Goal: Information Seeking & Learning: Learn about a topic

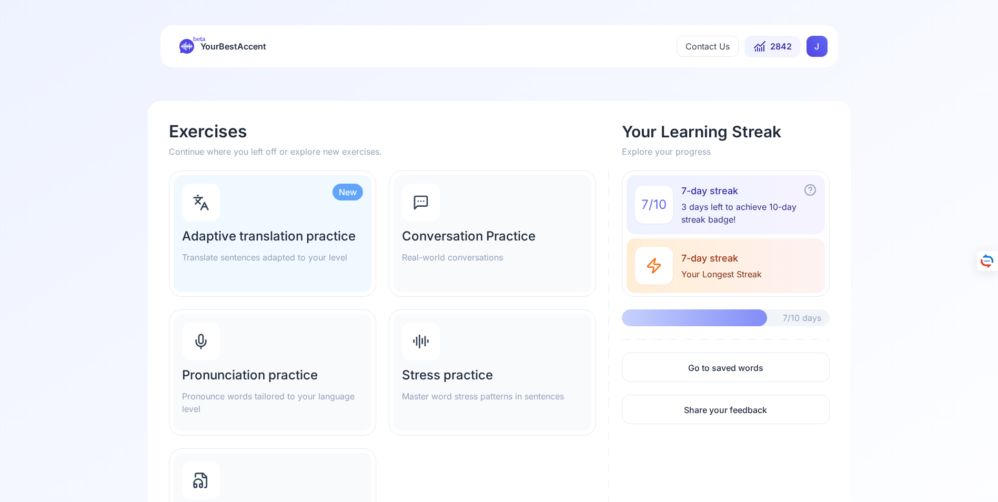
click at [252, 366] on div "Pronunciation practice Pronounce words tailored to your language level" at bounding box center [273, 372] width 198 height 117
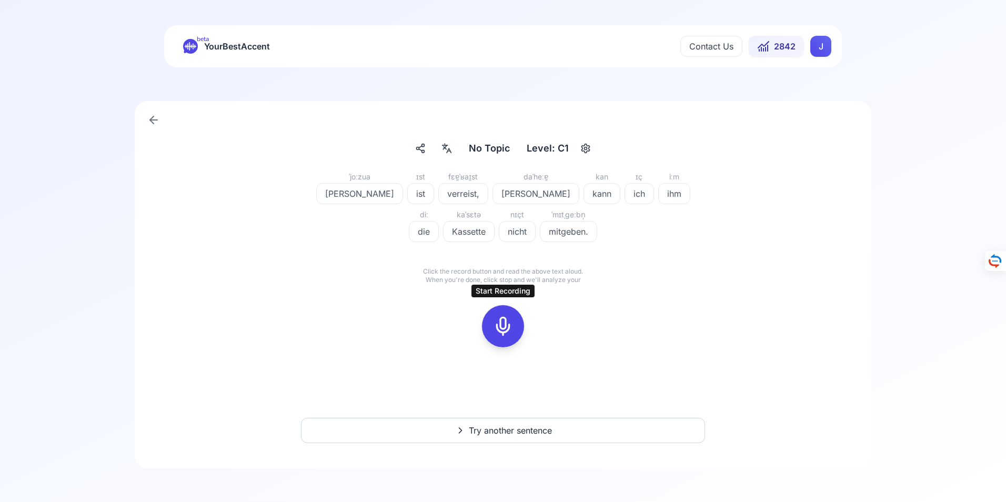
click at [501, 326] on icon at bounding box center [503, 326] width 21 height 21
click at [502, 326] on icon at bounding box center [503, 326] width 21 height 21
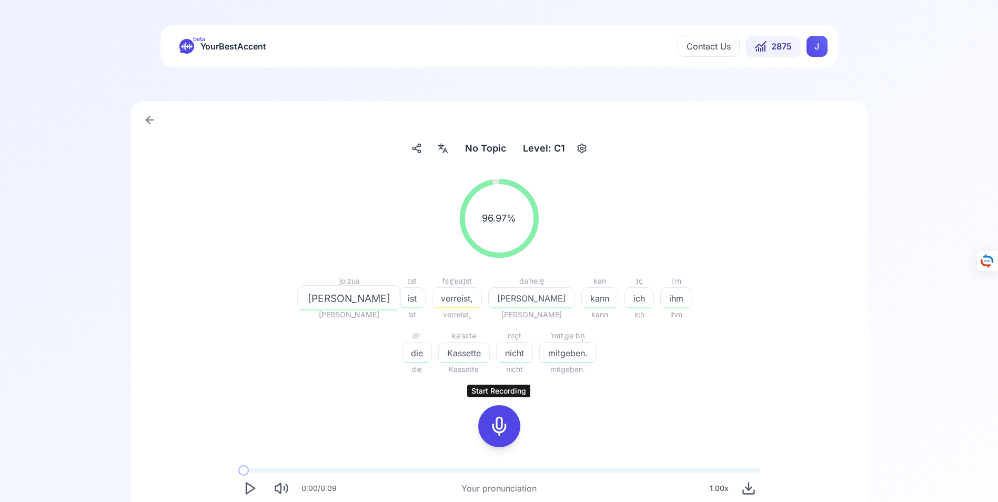
click at [503, 427] on icon at bounding box center [499, 426] width 21 height 21
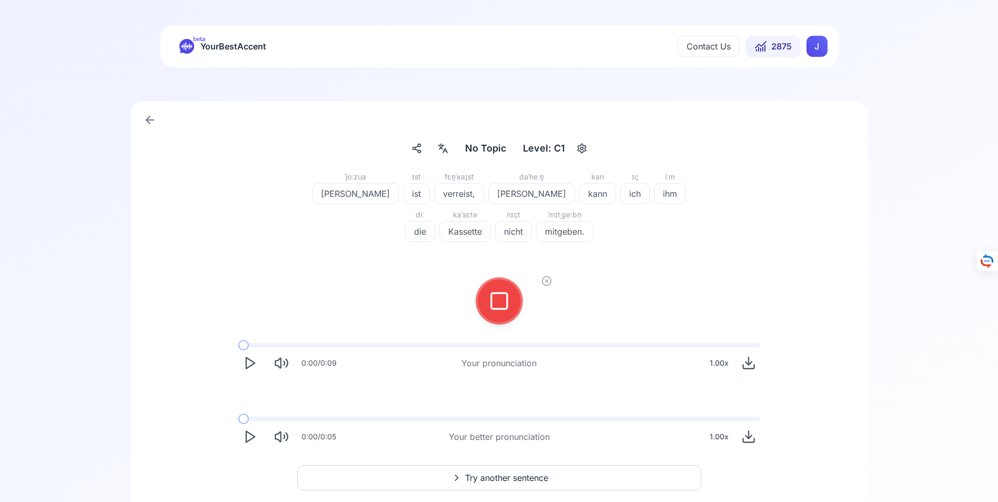
click at [502, 298] on icon at bounding box center [499, 300] width 21 height 21
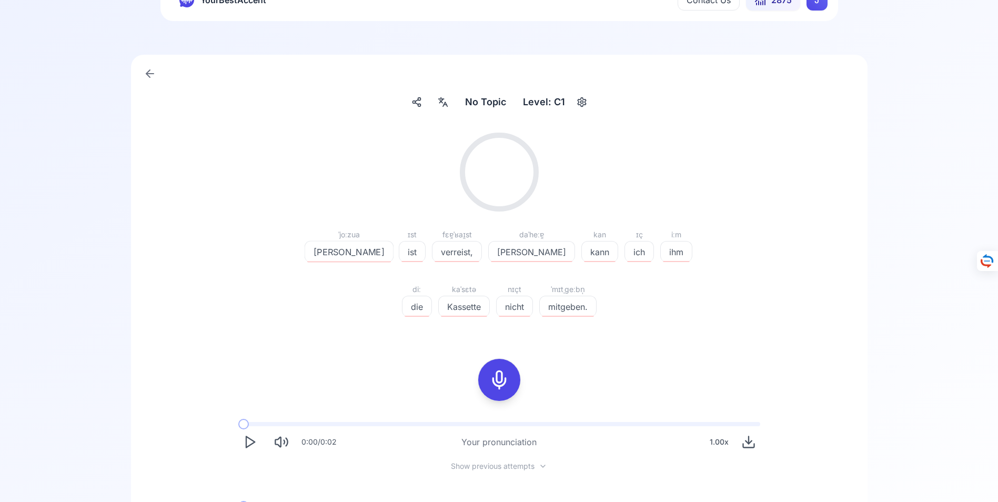
scroll to position [152, 0]
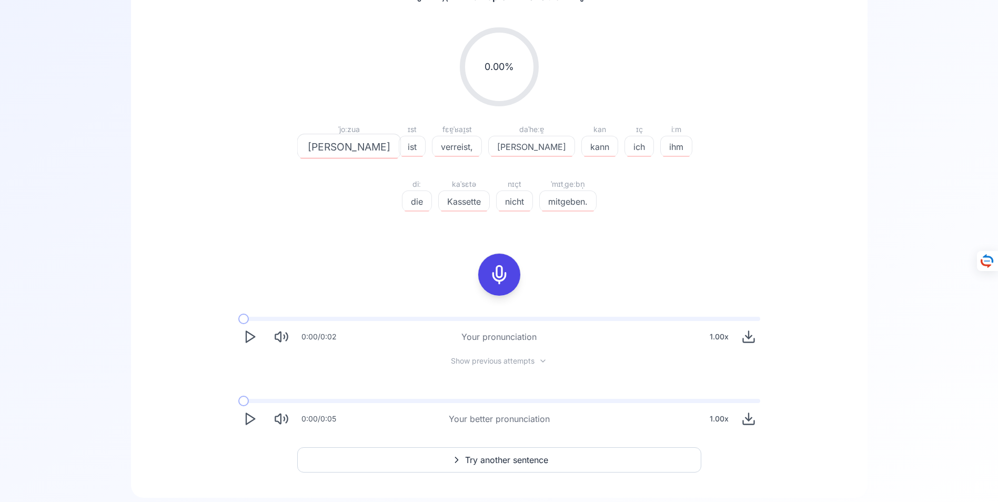
click at [498, 458] on span "Try another sentence" at bounding box center [506, 460] width 83 height 13
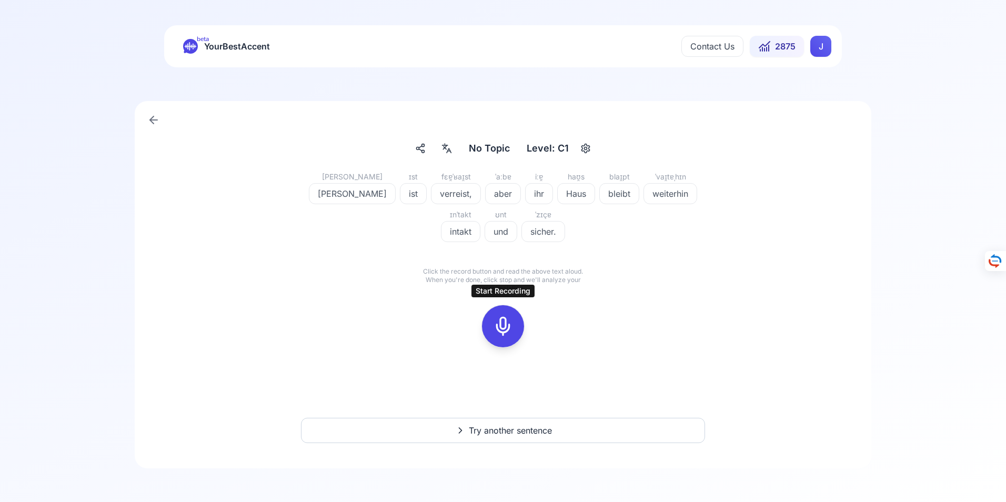
click at [507, 327] on icon at bounding box center [503, 326] width 21 height 21
click at [505, 324] on icon at bounding box center [503, 326] width 21 height 21
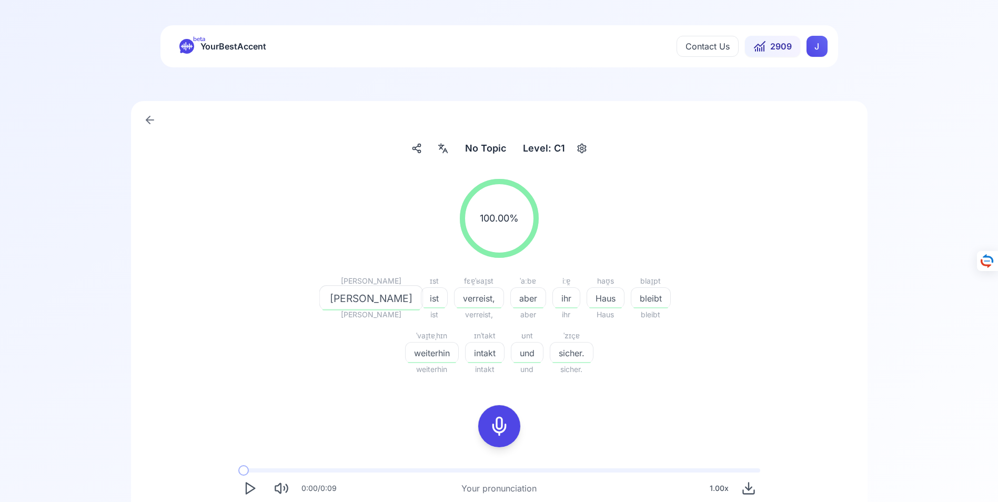
click at [500, 427] on icon at bounding box center [499, 426] width 21 height 21
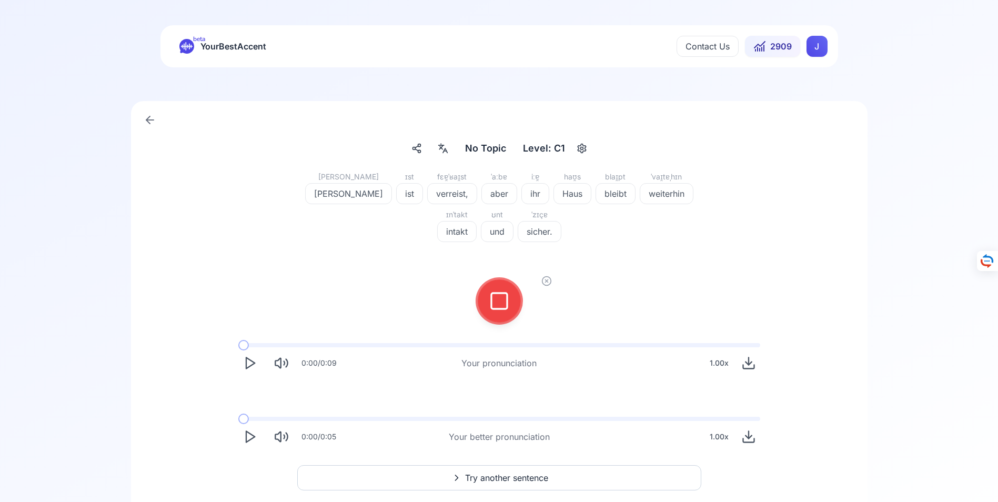
click at [498, 476] on span "Try another sentence" at bounding box center [506, 477] width 83 height 13
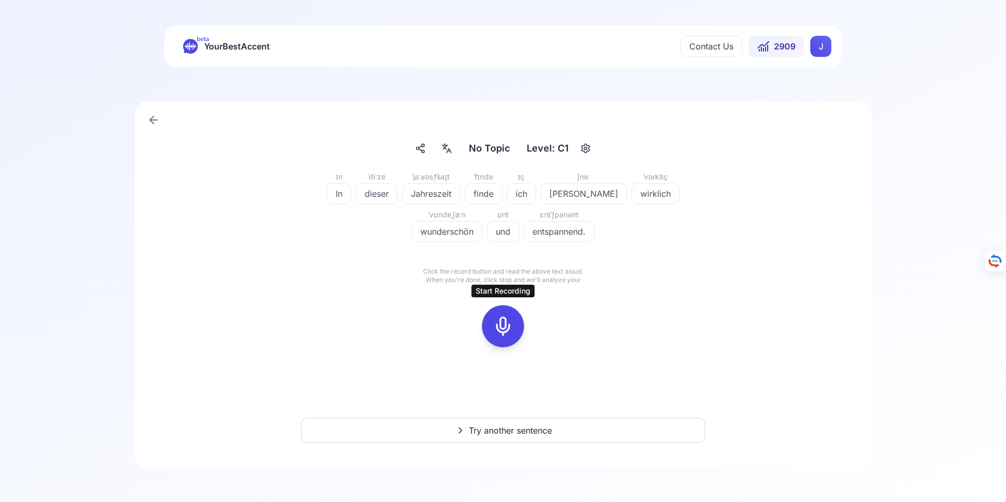
click at [504, 326] on icon at bounding box center [503, 326] width 21 height 21
click at [505, 326] on icon at bounding box center [503, 326] width 21 height 21
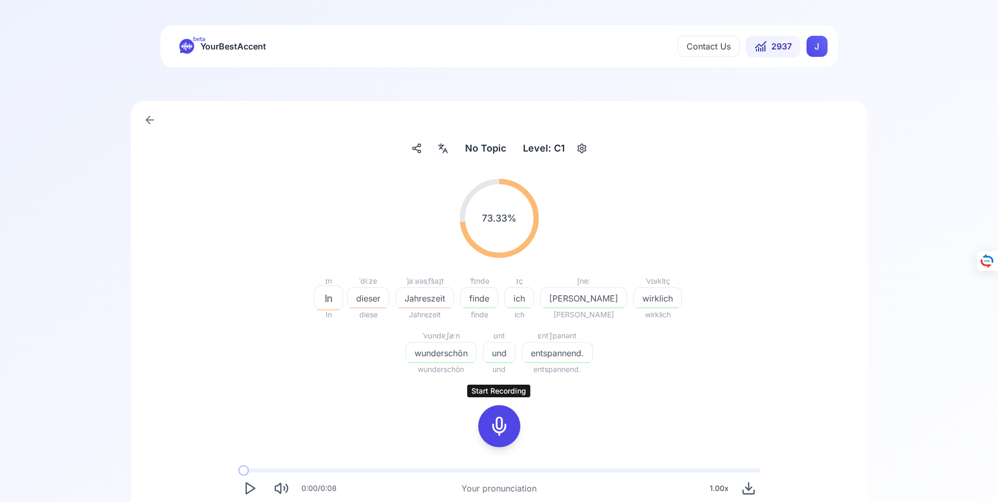
click at [500, 428] on icon at bounding box center [499, 426] width 21 height 21
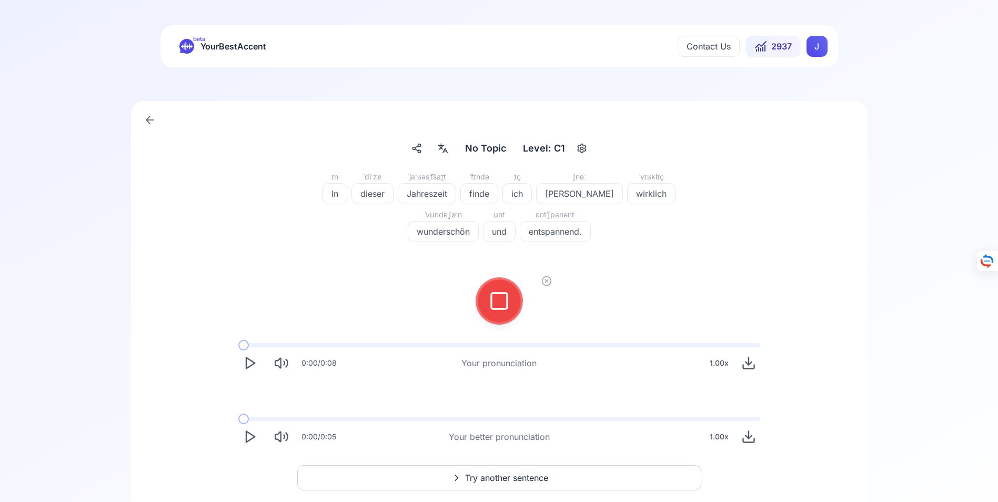
click at [499, 301] on icon at bounding box center [499, 300] width 21 height 21
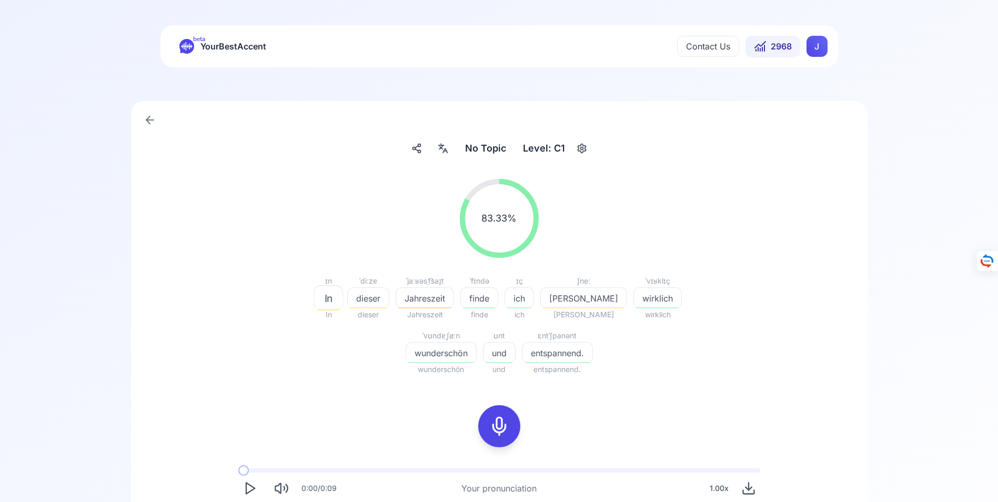
click at [149, 120] on icon at bounding box center [149, 120] width 7 height 0
